Goal: Information Seeking & Learning: Learn about a topic

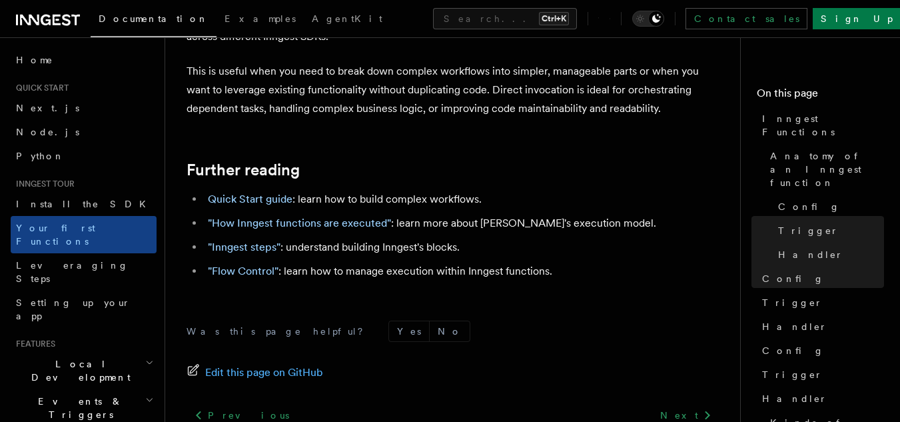
scroll to position [2845, 0]
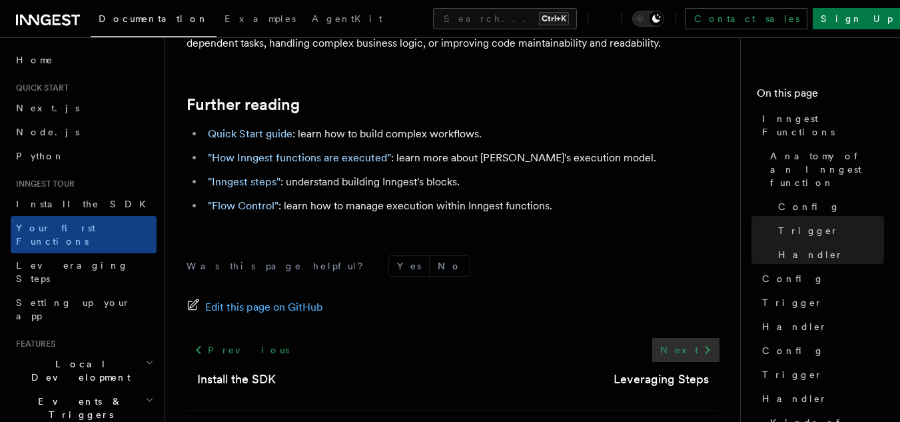
click at [684, 338] on link "Next" at bounding box center [685, 350] width 67 height 24
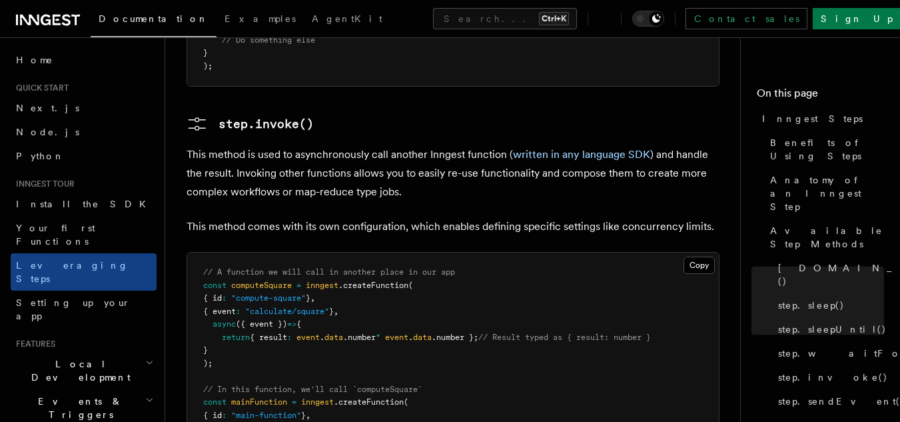
scroll to position [2333, 0]
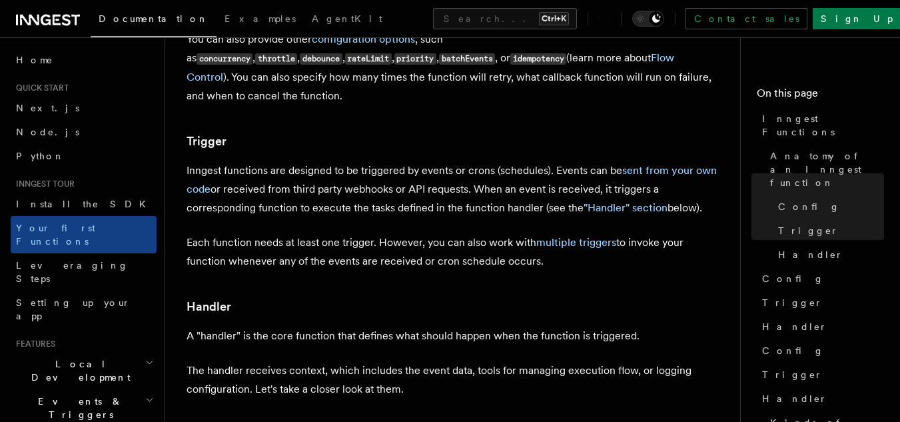
scroll to position [1400, 0]
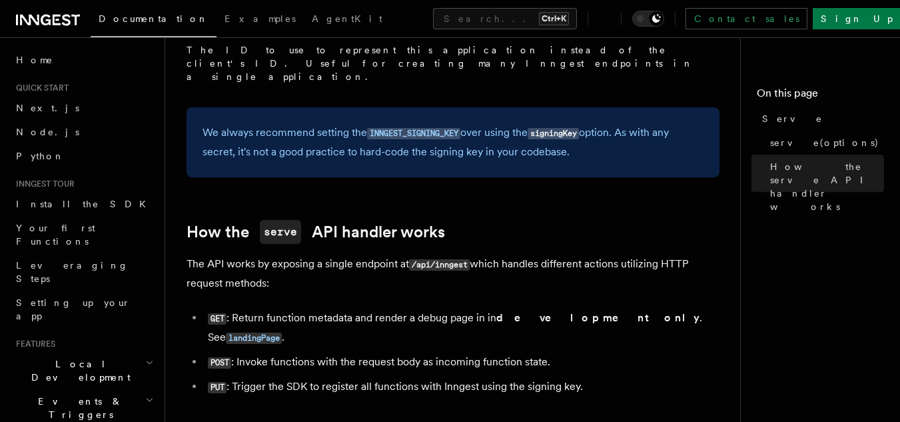
scroll to position [1352, 0]
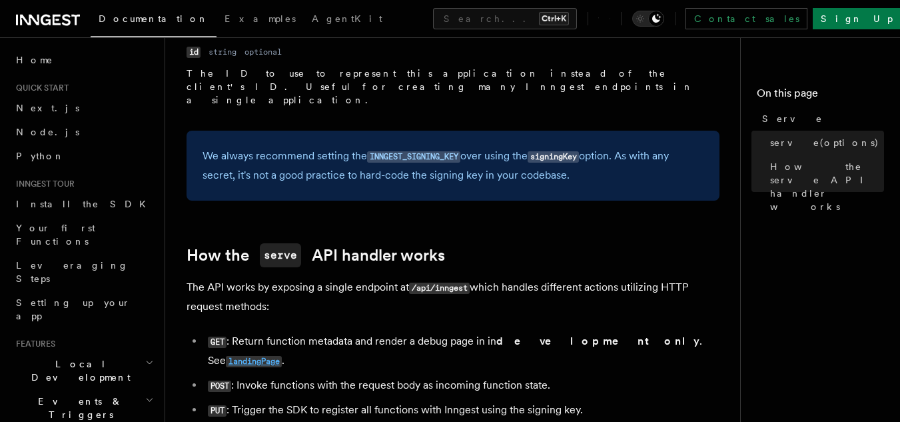
click at [282, 356] on code "landingPage" at bounding box center [254, 361] width 56 height 11
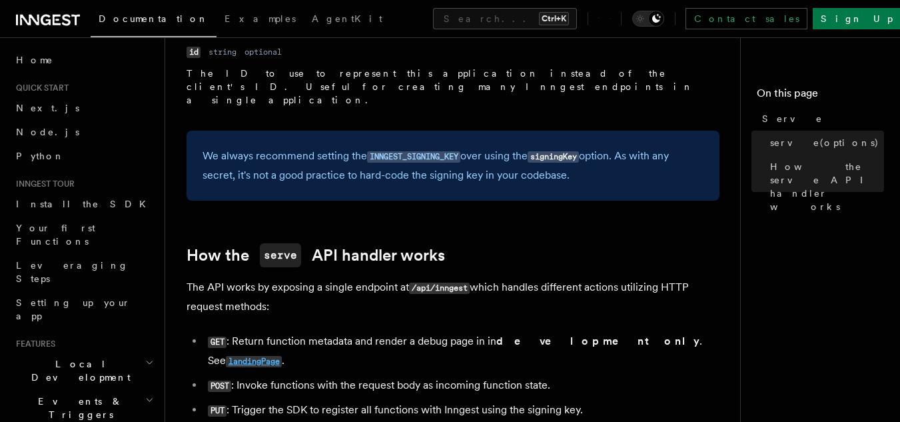
click at [282, 356] on code "landingPage" at bounding box center [254, 361] width 56 height 11
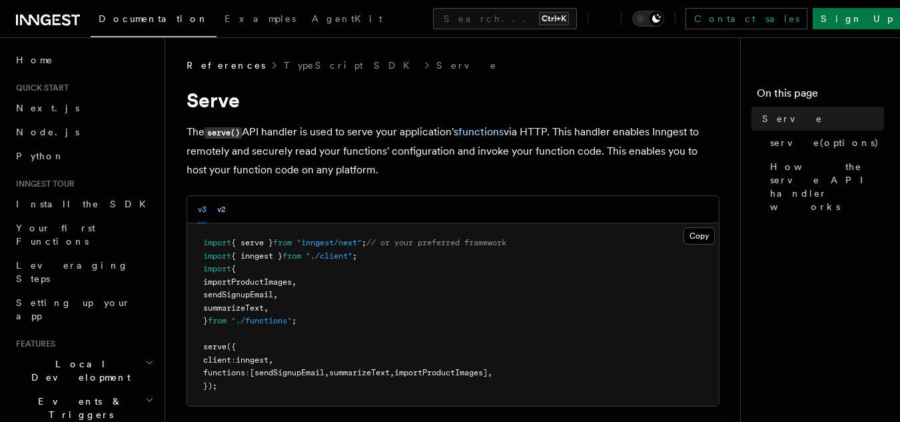
click at [224, 209] on button "v2" at bounding box center [221, 209] width 9 height 27
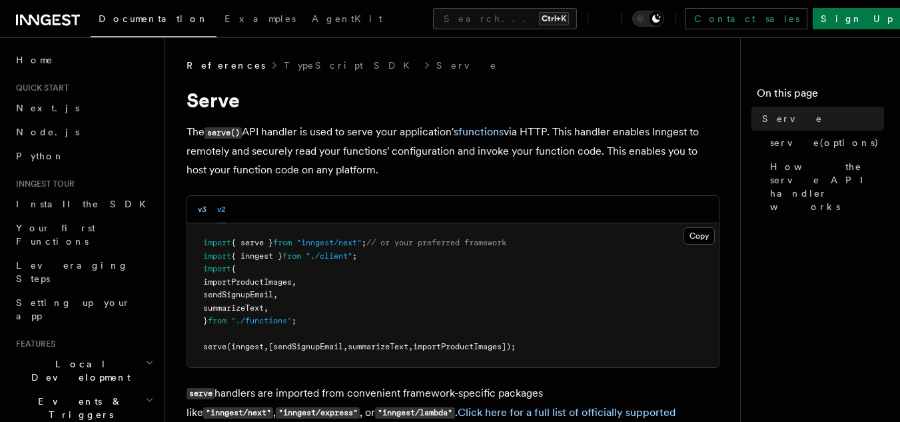
click at [205, 212] on button "v3" at bounding box center [202, 209] width 9 height 27
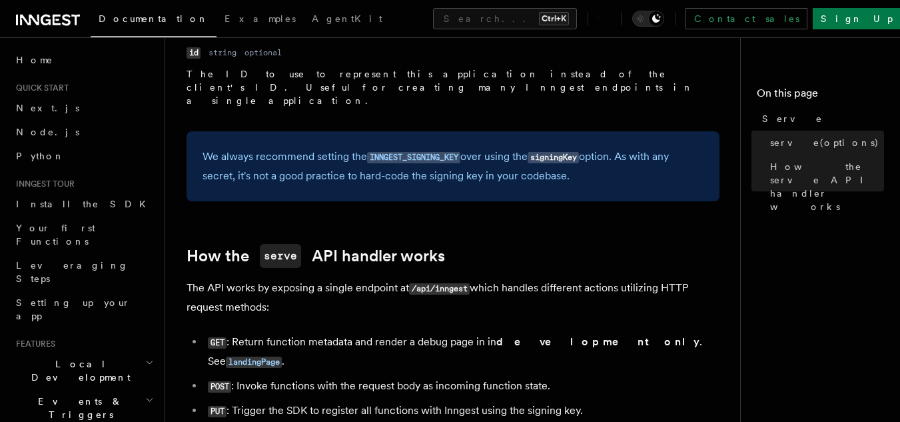
scroll to position [1357, 0]
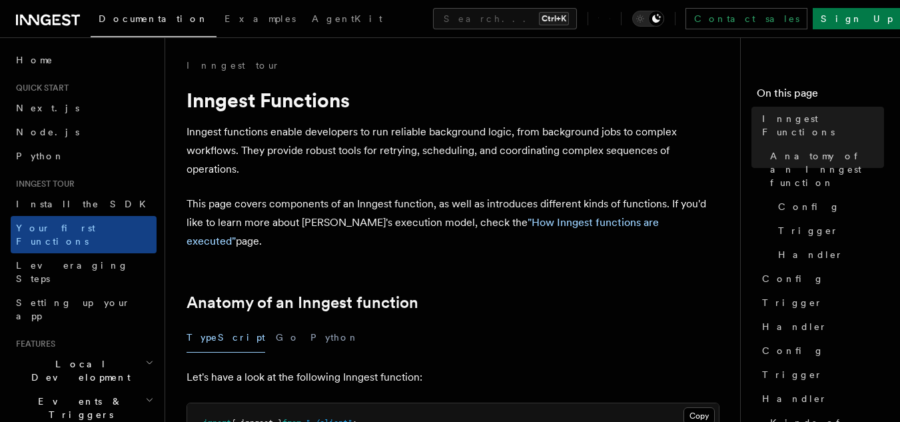
click at [257, 323] on div "TypeScript Go Python" at bounding box center [453, 338] width 533 height 30
click at [276, 323] on button "Go" at bounding box center [288, 338] width 24 height 30
click at [311, 323] on button "Python" at bounding box center [335, 338] width 49 height 30
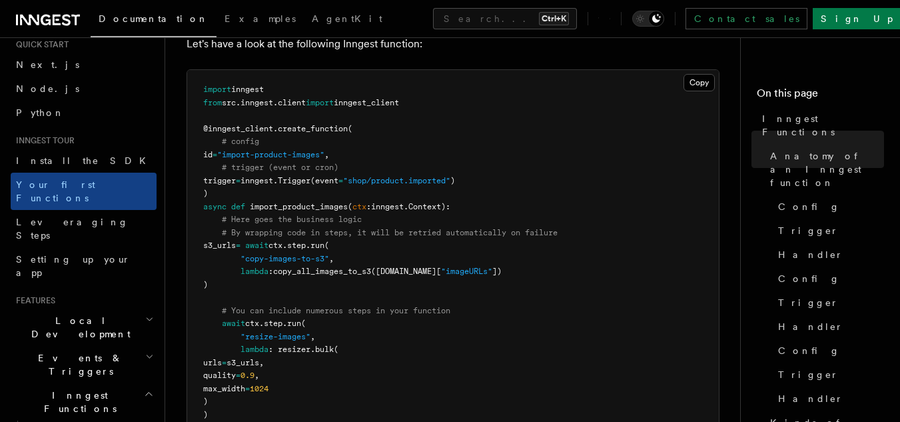
scroll to position [67, 0]
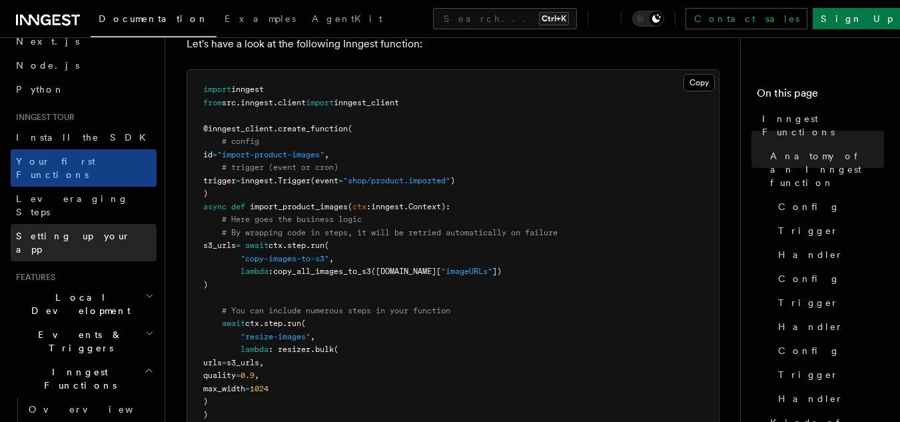
click at [69, 231] on span "Setting up your app" at bounding box center [73, 243] width 115 height 24
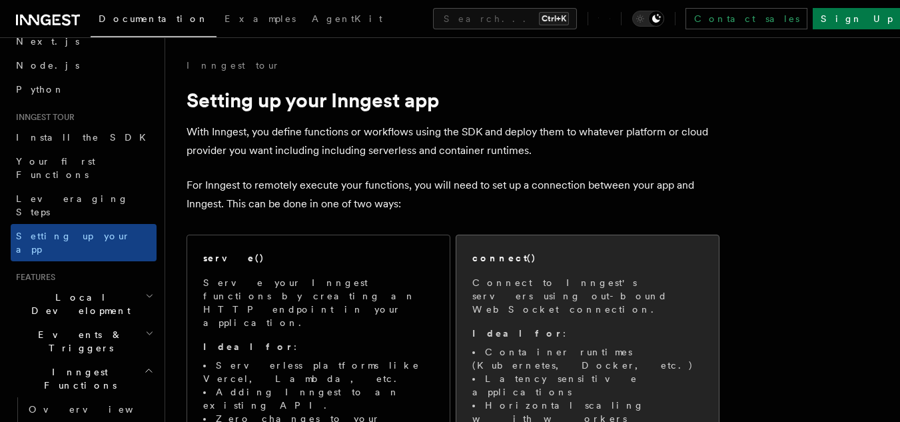
click at [533, 293] on p "Connect to Inngest's servers using out-bound WebSocket connection." at bounding box center [588, 296] width 231 height 40
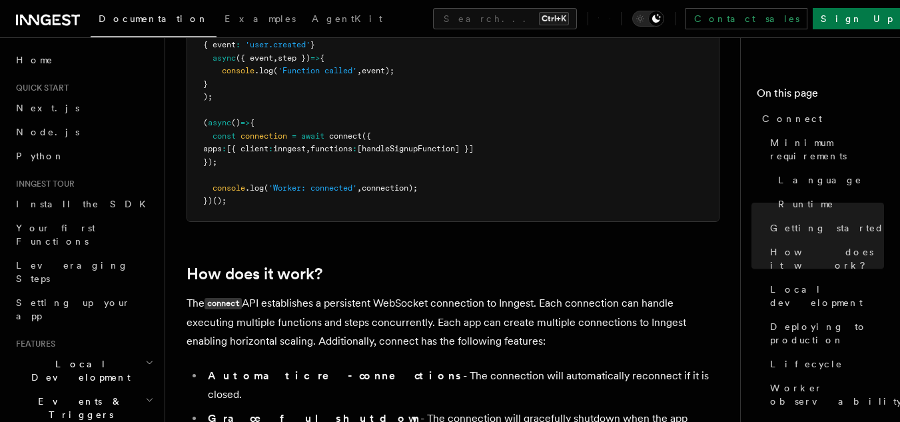
scroll to position [1000, 0]
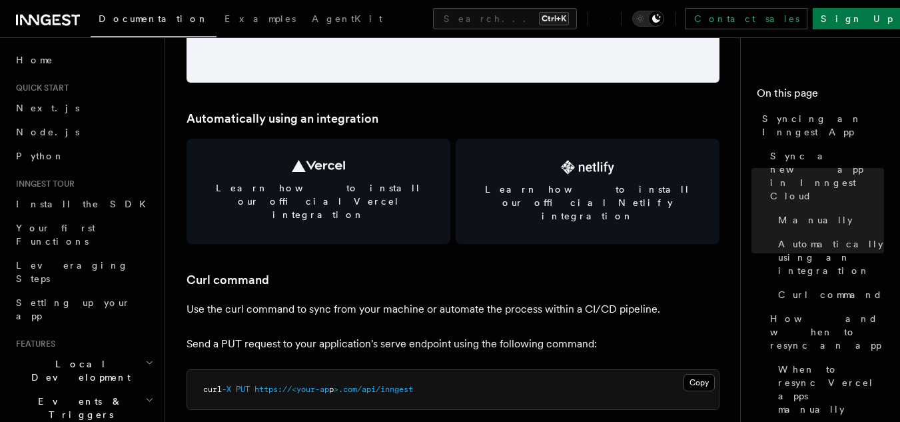
scroll to position [1866, 0]
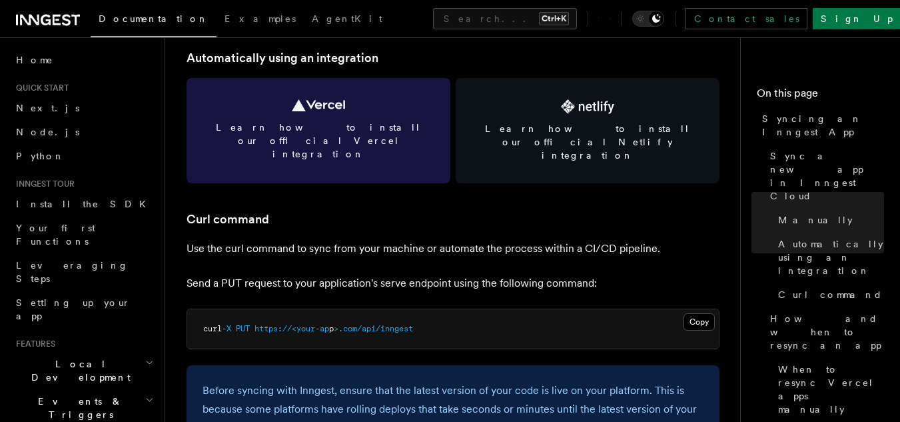
click at [363, 123] on span "Learn how to install our official Vercel integration" at bounding box center [319, 141] width 232 height 40
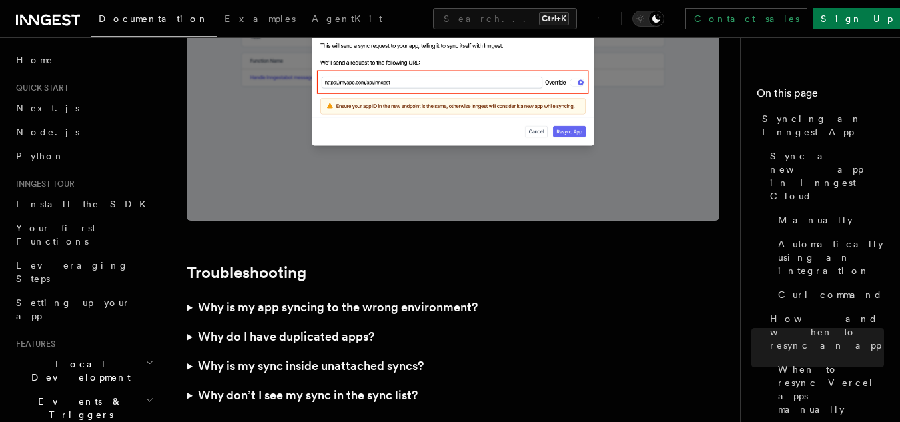
scroll to position [3799, 0]
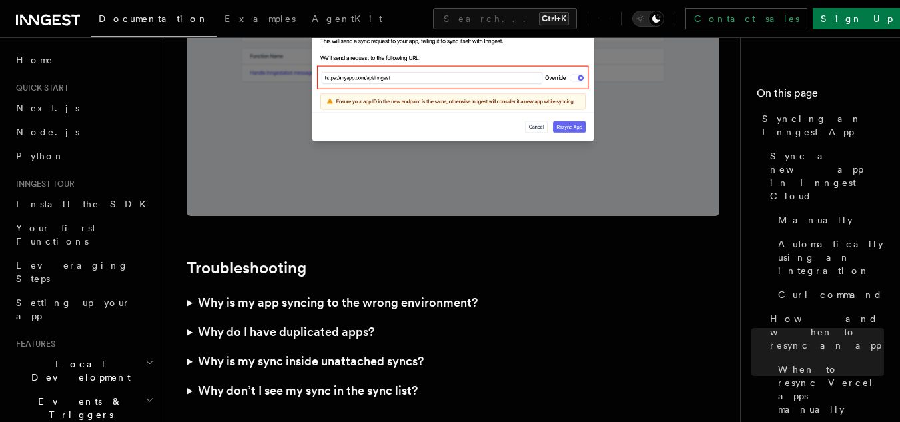
click at [338, 293] on h3 "Why is my app syncing to the wrong environment?" at bounding box center [338, 302] width 280 height 19
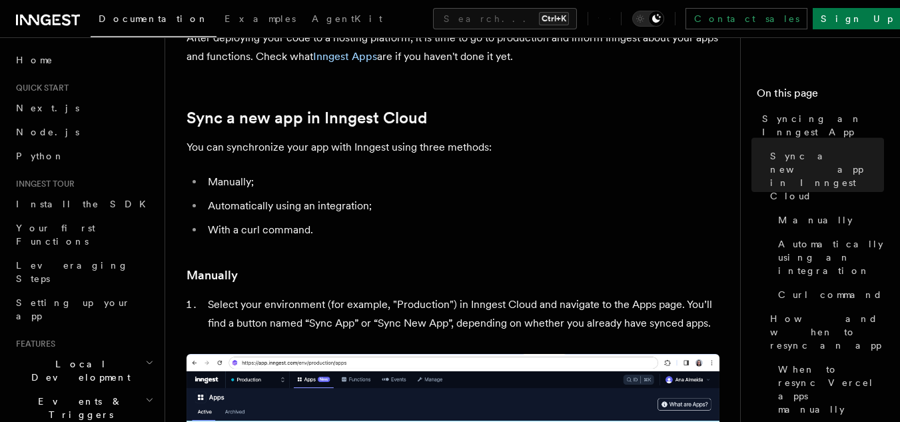
scroll to position [0, 0]
